Goal: Transaction & Acquisition: Purchase product/service

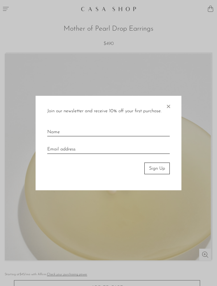
click at [3, 7] on div at bounding box center [108, 143] width 217 height 286
click at [170, 102] on span "×" at bounding box center [168, 105] width 6 height 19
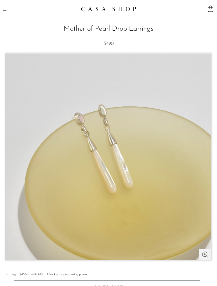
click at [5, 14] on button "Menu" at bounding box center [54, 8] width 108 height 17
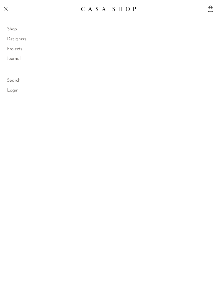
click at [6, 24] on div "Shop Featured New Arrivals Bestsellers Coming Soon Jewelry Jewelry All Earrings…" at bounding box center [108, 56] width 217 height 78
click at [13, 31] on link "Shop" at bounding box center [12, 30] width 10 height 8
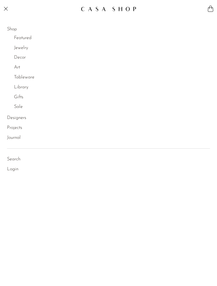
click at [18, 49] on link "Jewelry" at bounding box center [21, 48] width 14 height 8
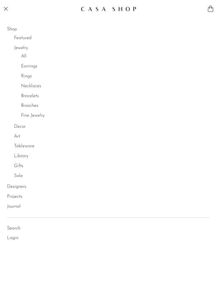
click at [26, 66] on link "Earrings" at bounding box center [29, 67] width 16 height 8
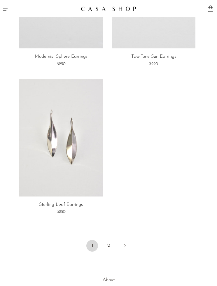
scroll to position [2017, 0]
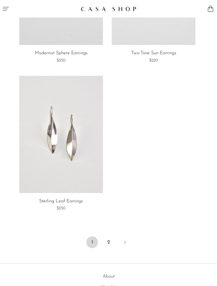
click at [107, 236] on link "2" at bounding box center [109, 242] width 12 height 12
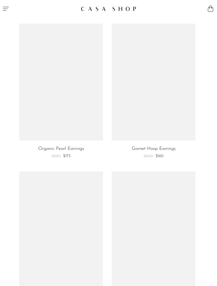
scroll to position [1922, 0]
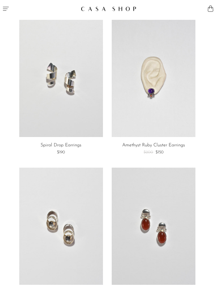
scroll to position [1186, 0]
